Goal: Task Accomplishment & Management: Manage account settings

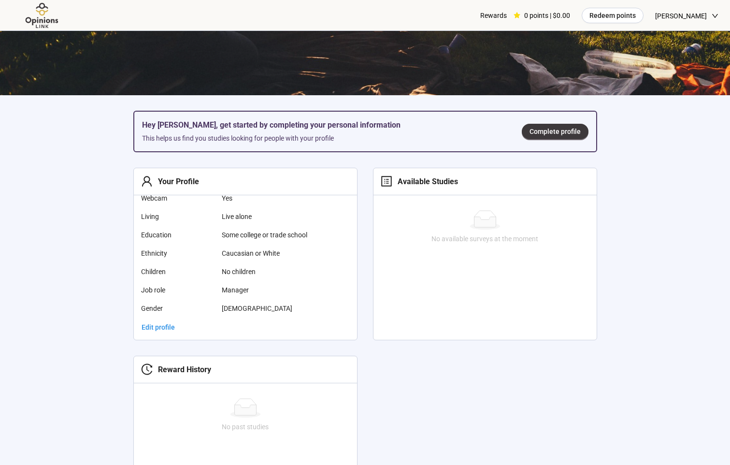
scroll to position [157, 0]
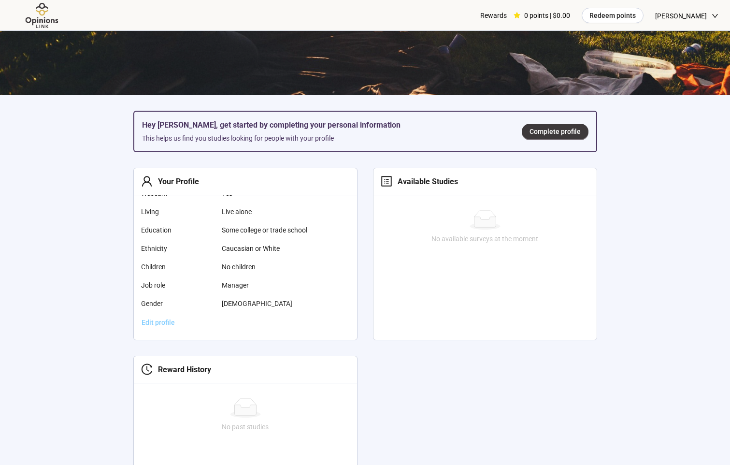
click at [162, 322] on span "Edit profile" at bounding box center [157, 322] width 33 height 11
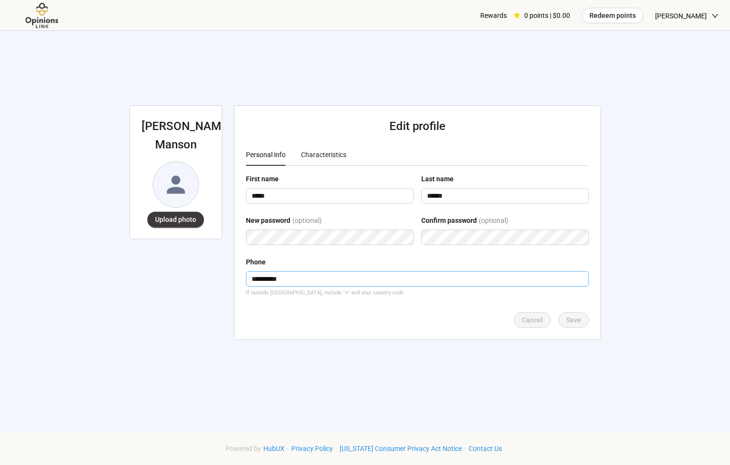
click at [337, 277] on input "**********" at bounding box center [417, 278] width 343 height 15
type input "**********"
click at [647, 275] on div "**********" at bounding box center [365, 221] width 730 height 443
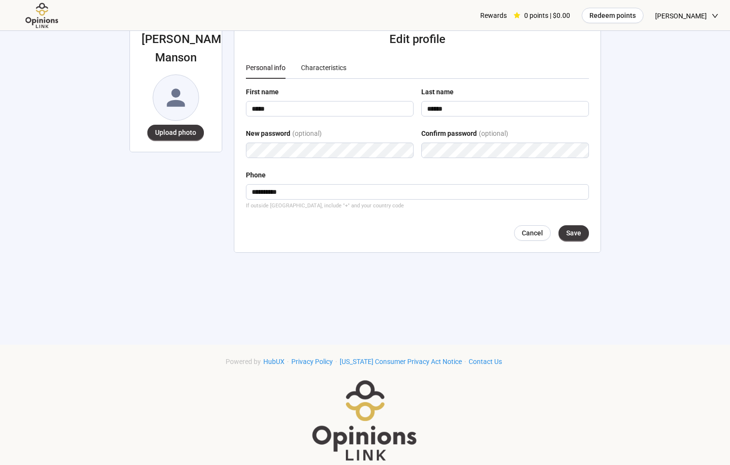
scroll to position [97, 0]
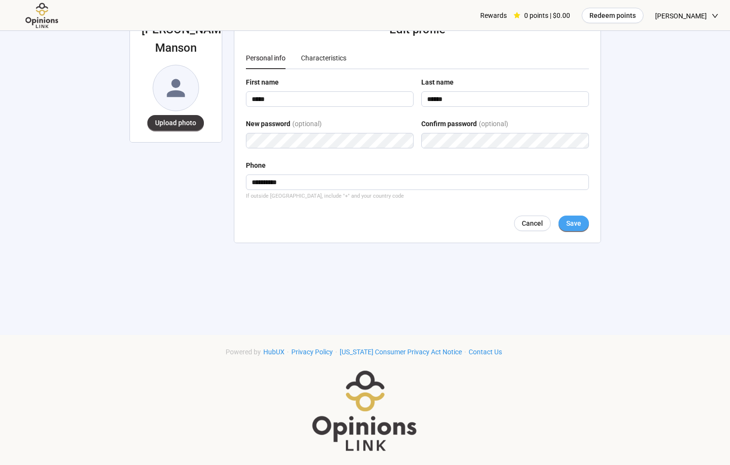
click at [575, 224] on span "Save" at bounding box center [573, 223] width 15 height 11
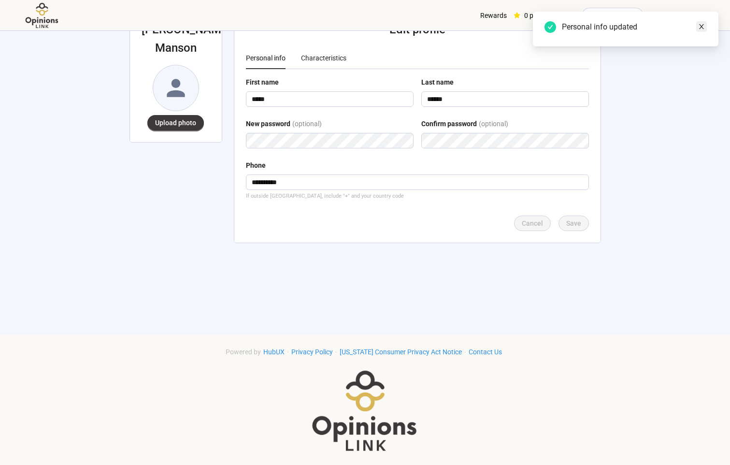
click at [702, 28] on icon "close" at bounding box center [701, 26] width 7 height 7
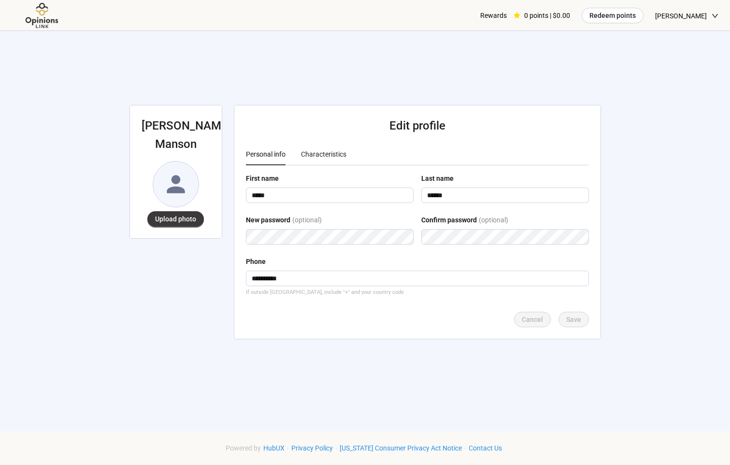
scroll to position [0, 0]
click at [402, 321] on div "Cancel Save" at bounding box center [417, 319] width 343 height 15
click at [322, 150] on div "Characteristics" at bounding box center [323, 154] width 45 height 11
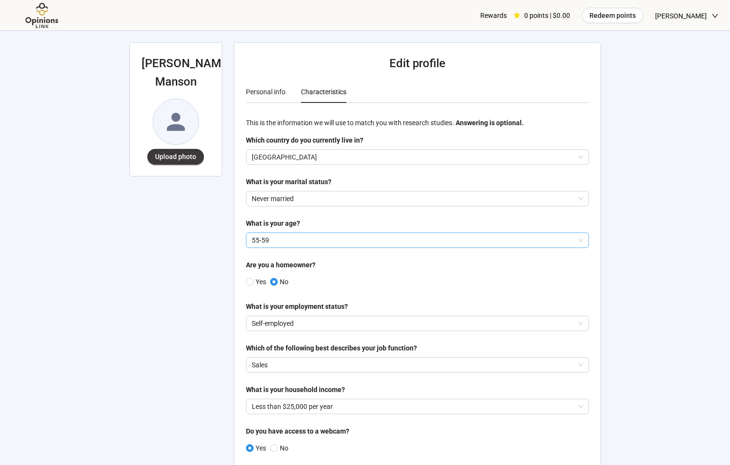
click at [326, 243] on p "55-59" at bounding box center [413, 240] width 323 height 14
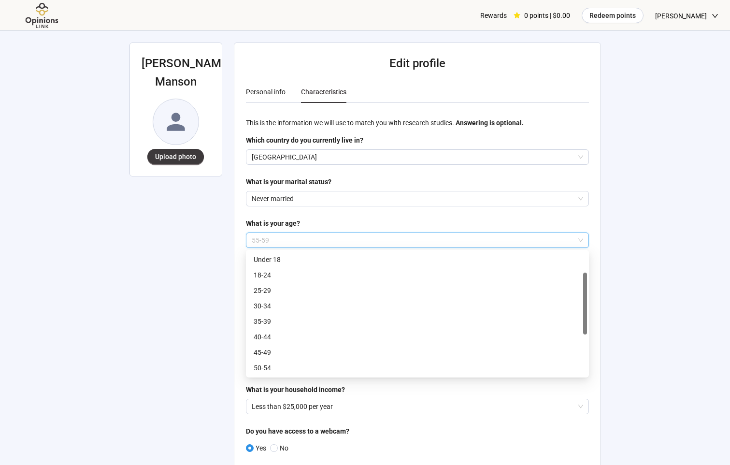
scroll to position [15, 0]
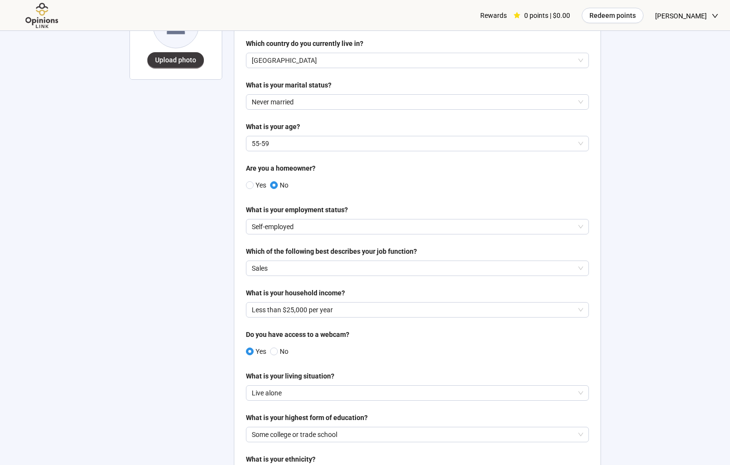
scroll to position [145, 0]
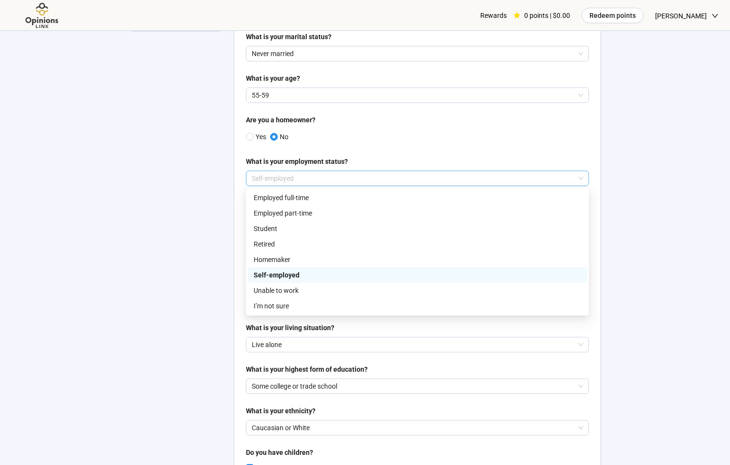
drag, startPoint x: 310, startPoint y: 174, endPoint x: 265, endPoint y: 178, distance: 45.1
click at [278, 178] on p "Self-employed" at bounding box center [413, 178] width 323 height 14
click at [284, 196] on p "Employed full-time" at bounding box center [417, 197] width 327 height 11
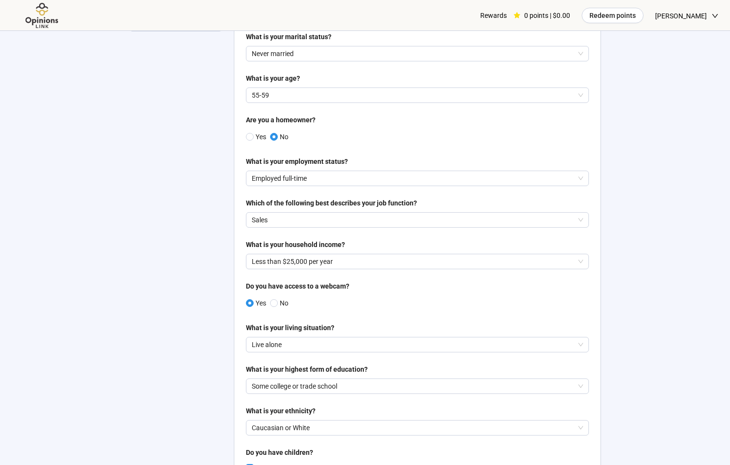
click at [306, 219] on p "Sales" at bounding box center [413, 219] width 323 height 14
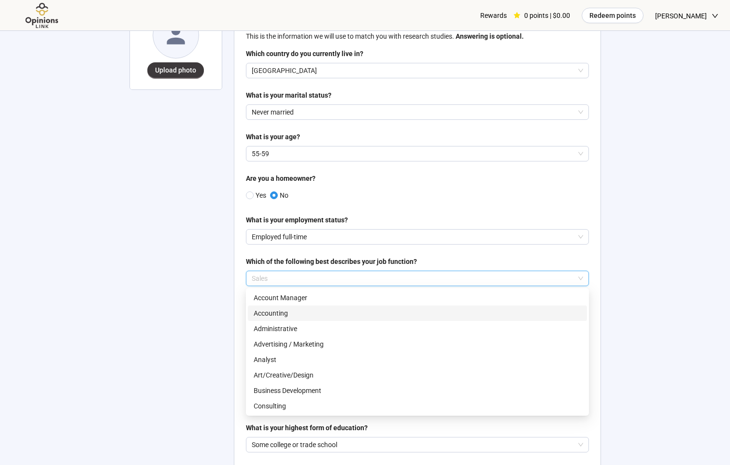
scroll to position [97, 0]
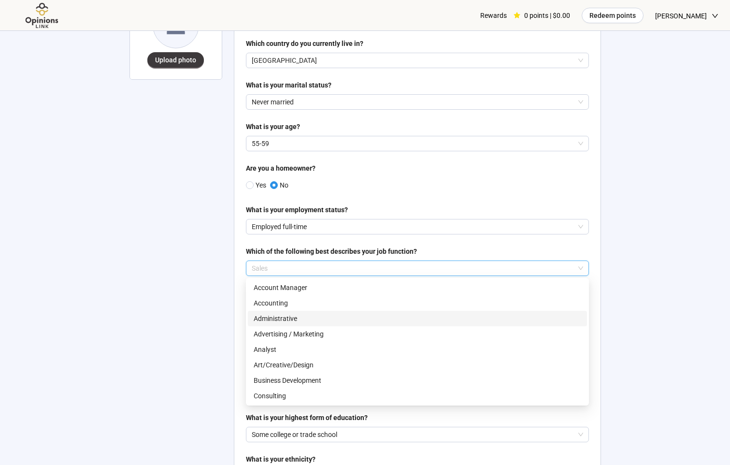
click at [288, 319] on p "Administrative" at bounding box center [417, 318] width 327 height 11
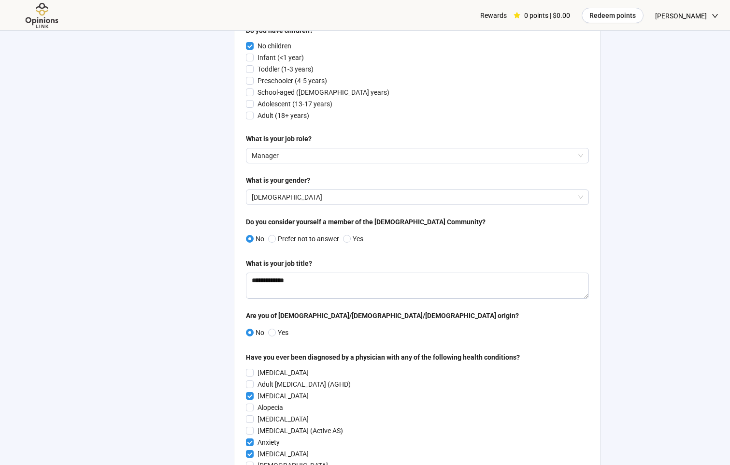
scroll to position [579, 0]
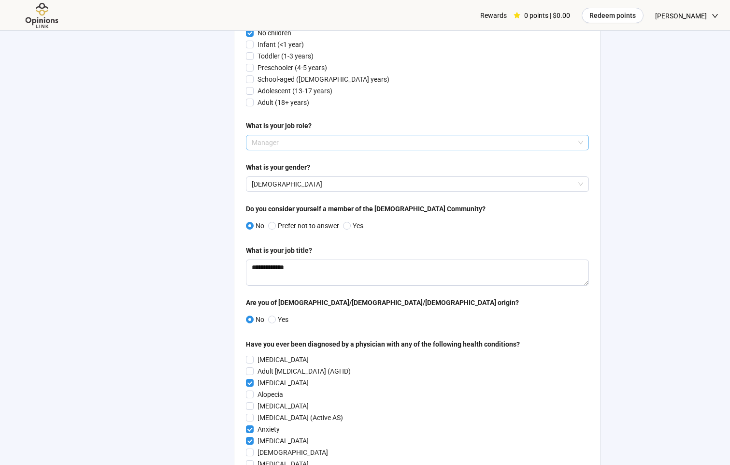
click at [294, 145] on p "Manager" at bounding box center [413, 142] width 323 height 14
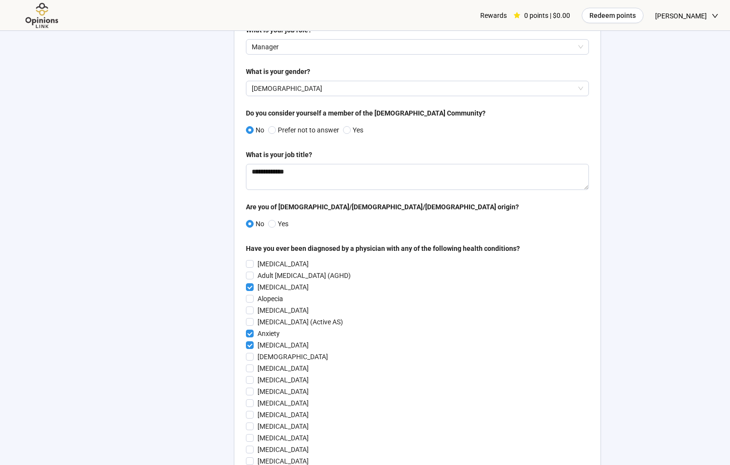
scroll to position [676, 0]
drag, startPoint x: 298, startPoint y: 174, endPoint x: 214, endPoint y: 172, distance: 84.0
click at [215, 172] on div "**********" at bounding box center [365, 446] width 494 height 2182
type textarea "*"
type textarea "**********"
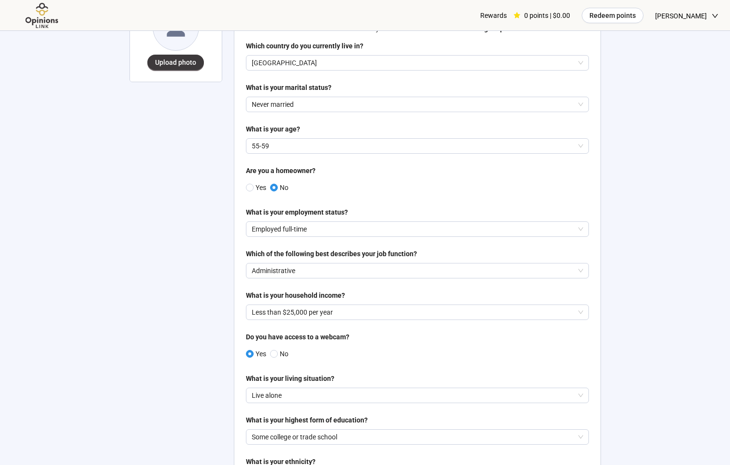
scroll to position [0, 0]
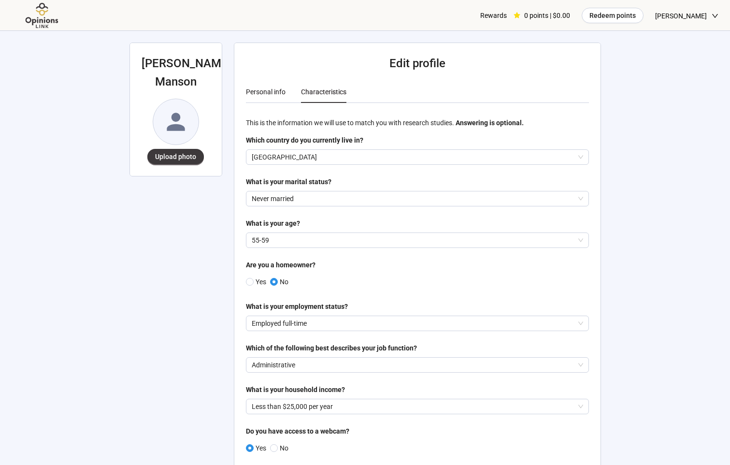
click at [262, 95] on div "Personal info" at bounding box center [266, 91] width 40 height 11
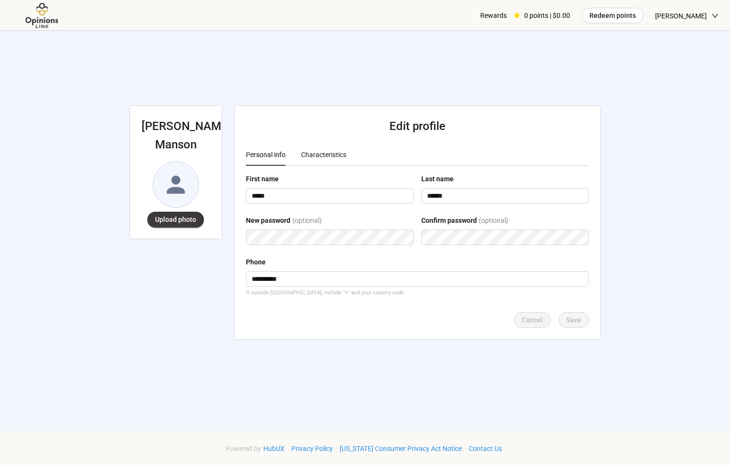
click at [322, 156] on div "Characteristics" at bounding box center [323, 154] width 45 height 11
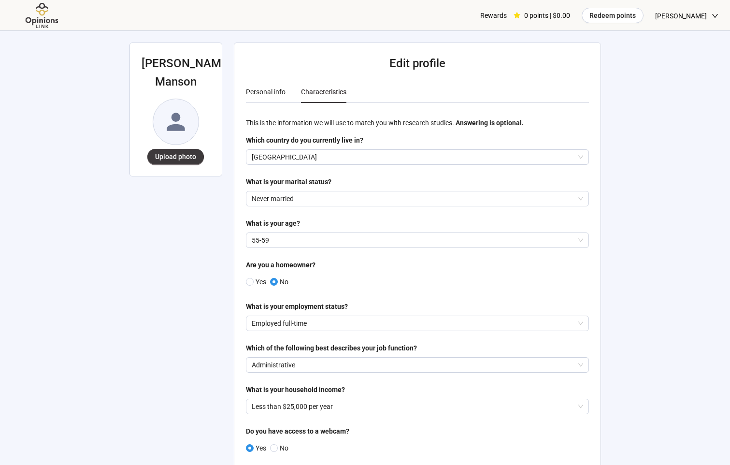
click at [270, 89] on div "Personal info" at bounding box center [266, 91] width 40 height 11
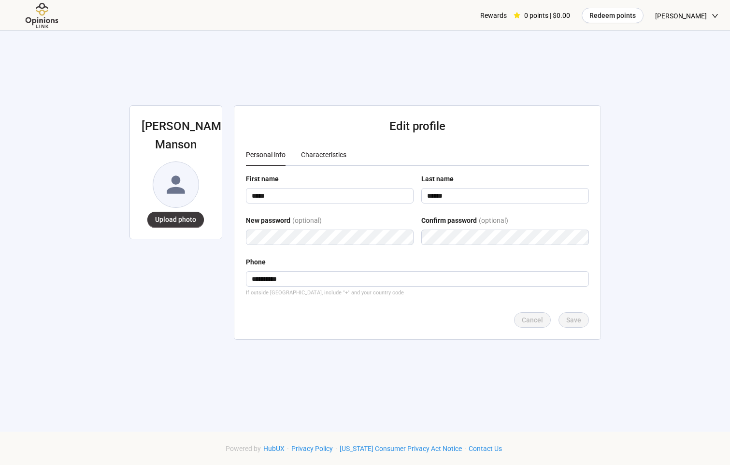
click at [327, 153] on div "Characteristics" at bounding box center [323, 154] width 45 height 11
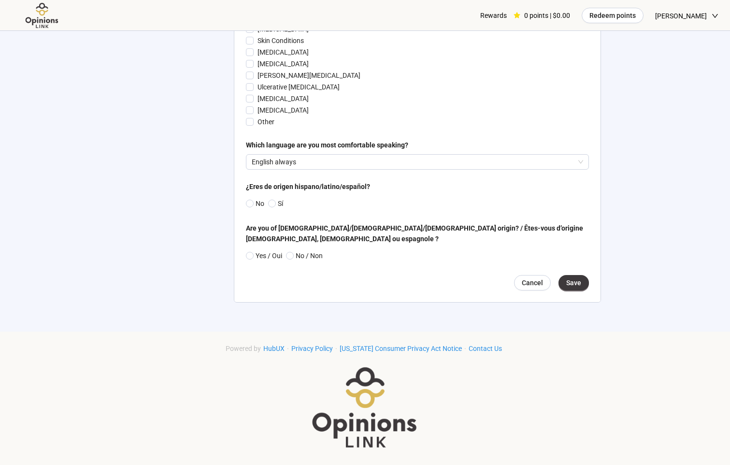
scroll to position [1909, 0]
click at [575, 278] on span "Save" at bounding box center [573, 282] width 15 height 11
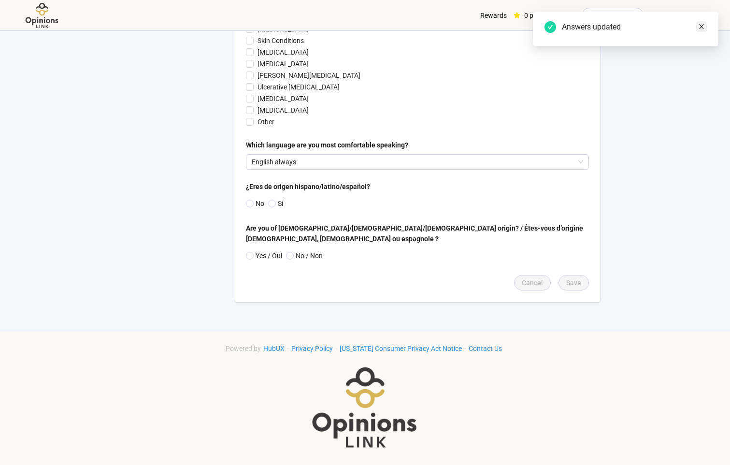
click at [698, 23] on icon "close" at bounding box center [701, 26] width 7 height 7
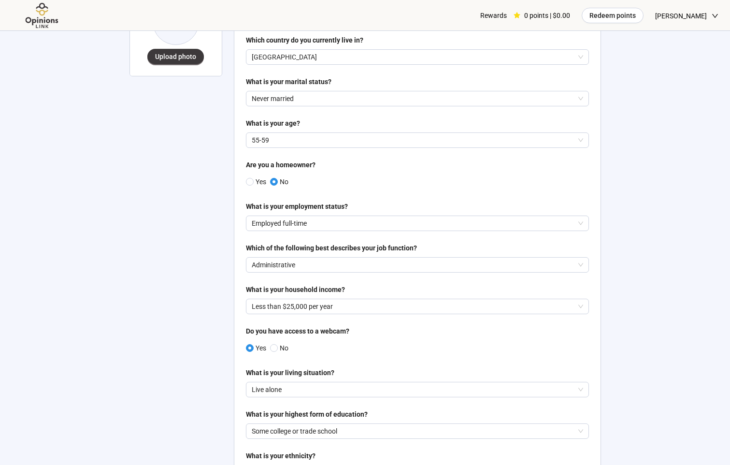
scroll to position [0, 0]
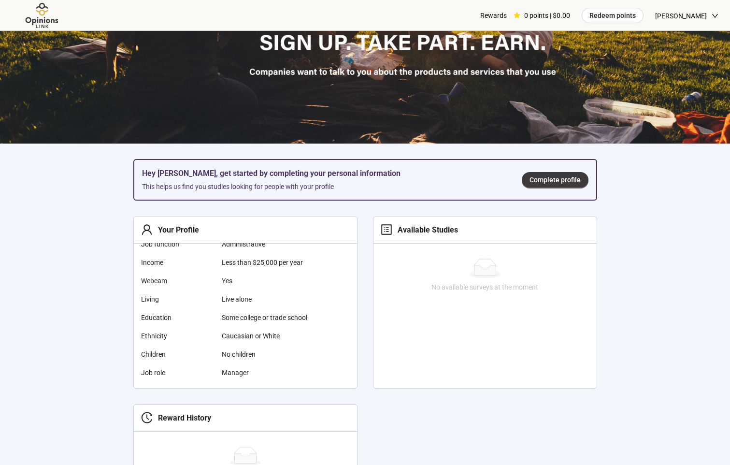
scroll to position [145, 0]
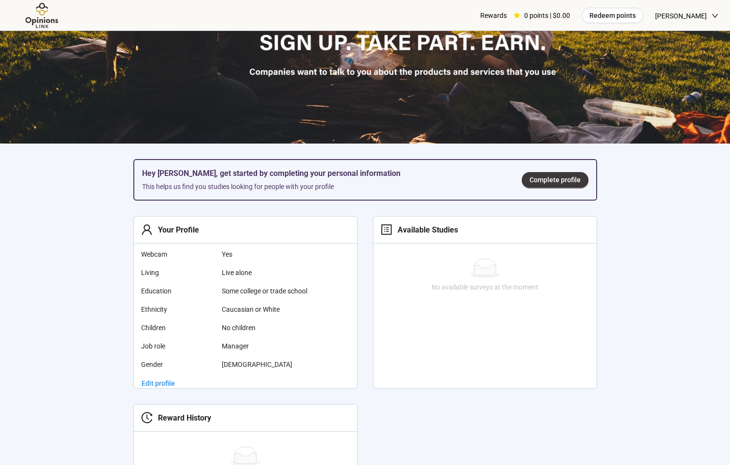
click at [95, 395] on section "Hey [PERSON_NAME], get started by completing your personal information This hel…" at bounding box center [365, 215] width 730 height 754
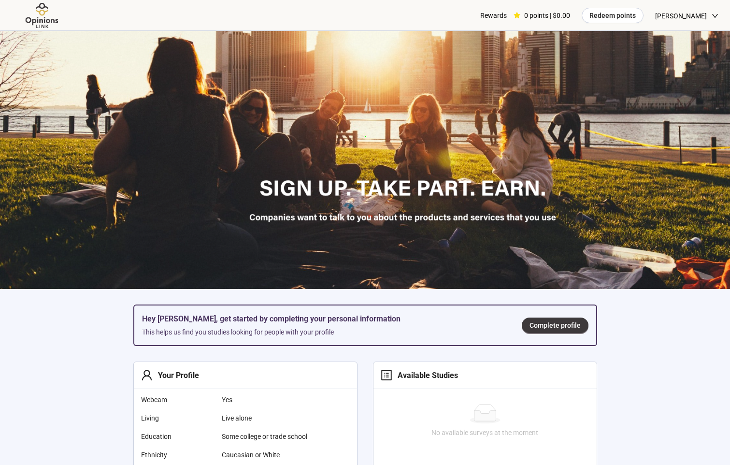
scroll to position [0, 0]
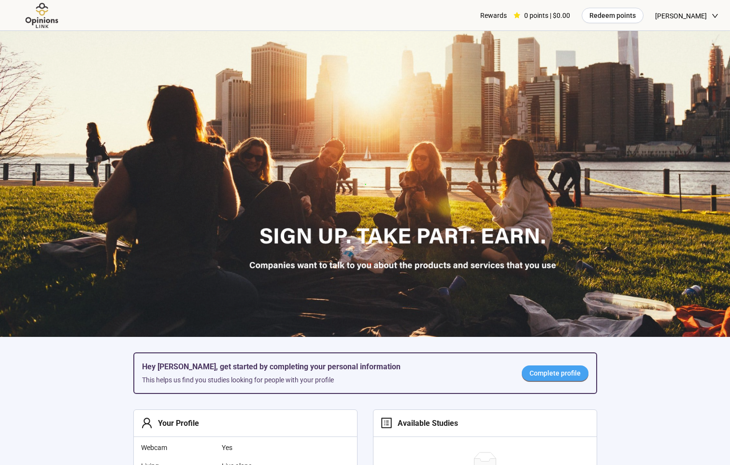
click at [554, 373] on span "Complete profile" at bounding box center [554, 372] width 51 height 11
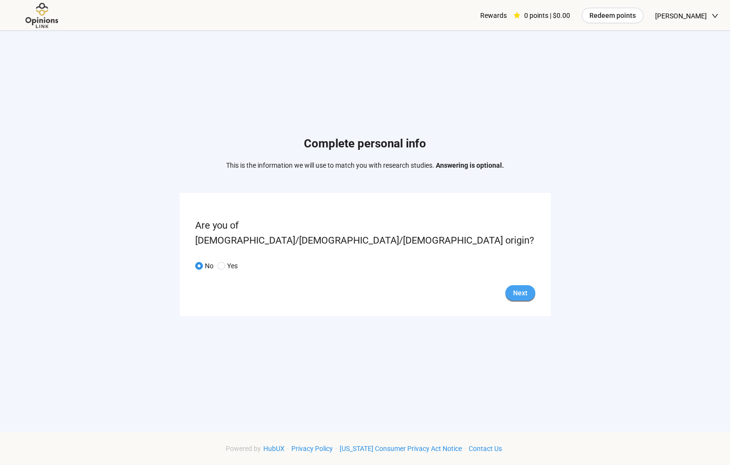
click at [519, 287] on span "Next" at bounding box center [520, 292] width 14 height 11
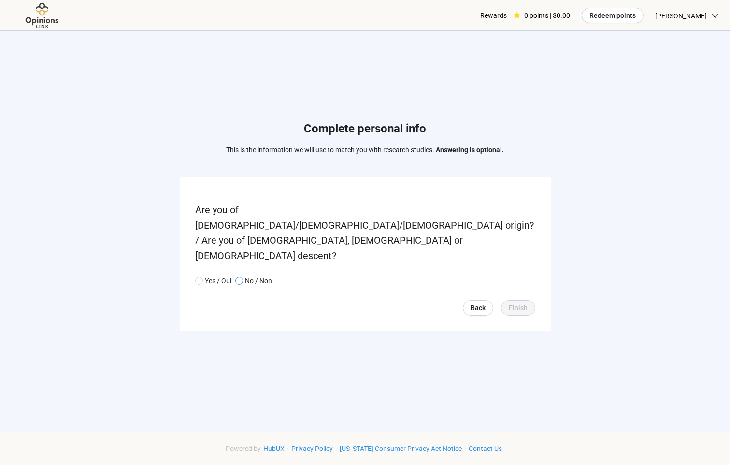
click at [242, 277] on span at bounding box center [239, 281] width 8 height 8
click at [516, 302] on span "Finish" at bounding box center [517, 307] width 19 height 11
click at [518, 302] on span "Finish" at bounding box center [517, 307] width 19 height 11
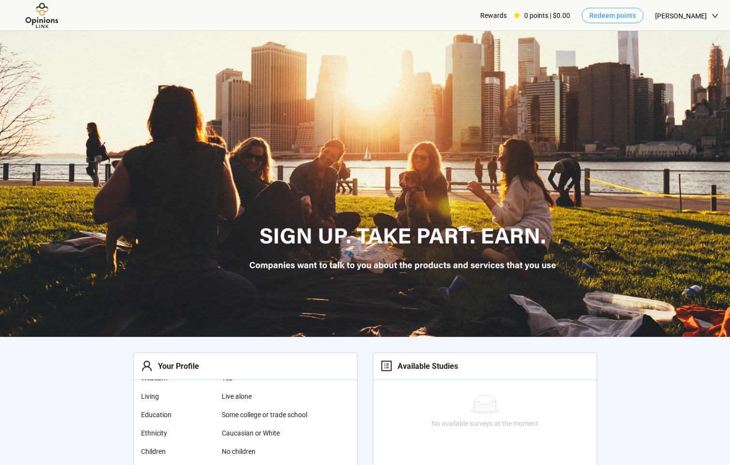
click at [631, 15] on span "Redeem points" at bounding box center [612, 15] width 46 height 11
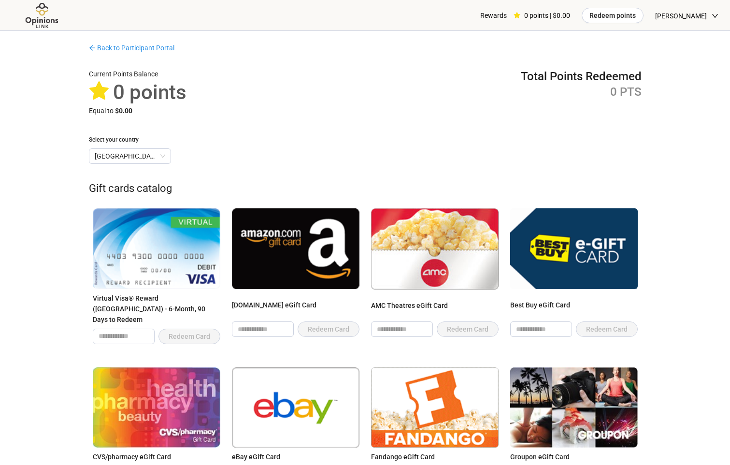
click at [170, 247] on img at bounding box center [156, 248] width 127 height 80
click at [127, 329] on input "number" at bounding box center [123, 336] width 61 height 14
type input "*"
click at [691, 21] on span "[PERSON_NAME]" at bounding box center [681, 15] width 52 height 31
click at [689, 61] on span "Edit profile" at bounding box center [694, 64] width 44 height 11
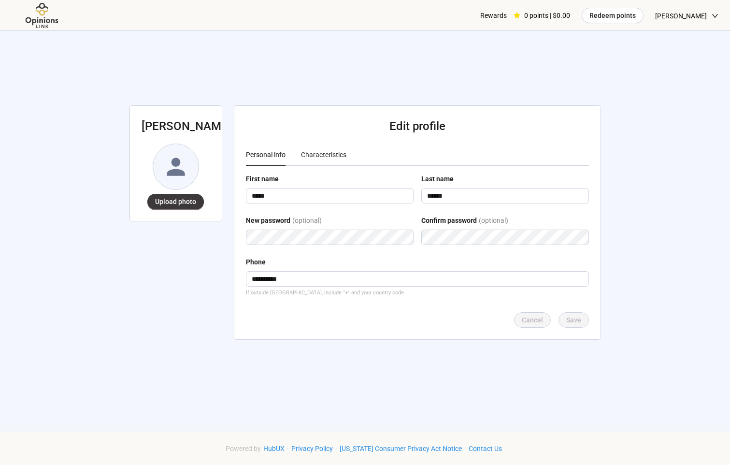
click at [290, 73] on div "**********" at bounding box center [365, 228] width 494 height 395
